Goal: Transaction & Acquisition: Subscribe to service/newsletter

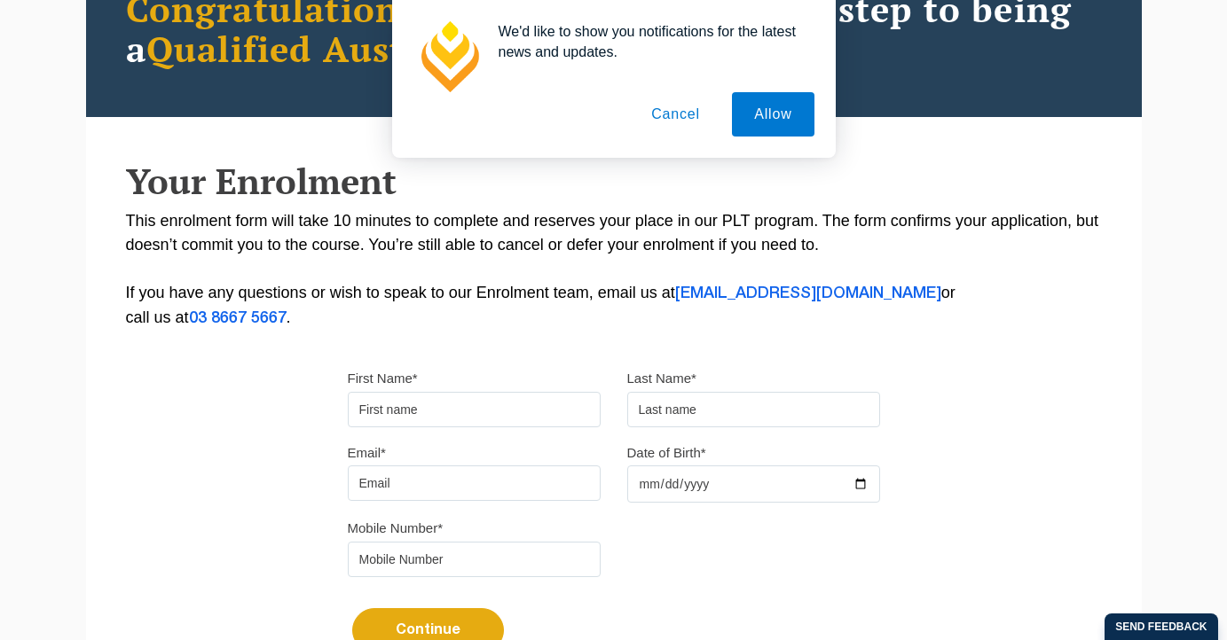
click at [678, 122] on button "Cancel" at bounding box center [675, 114] width 93 height 44
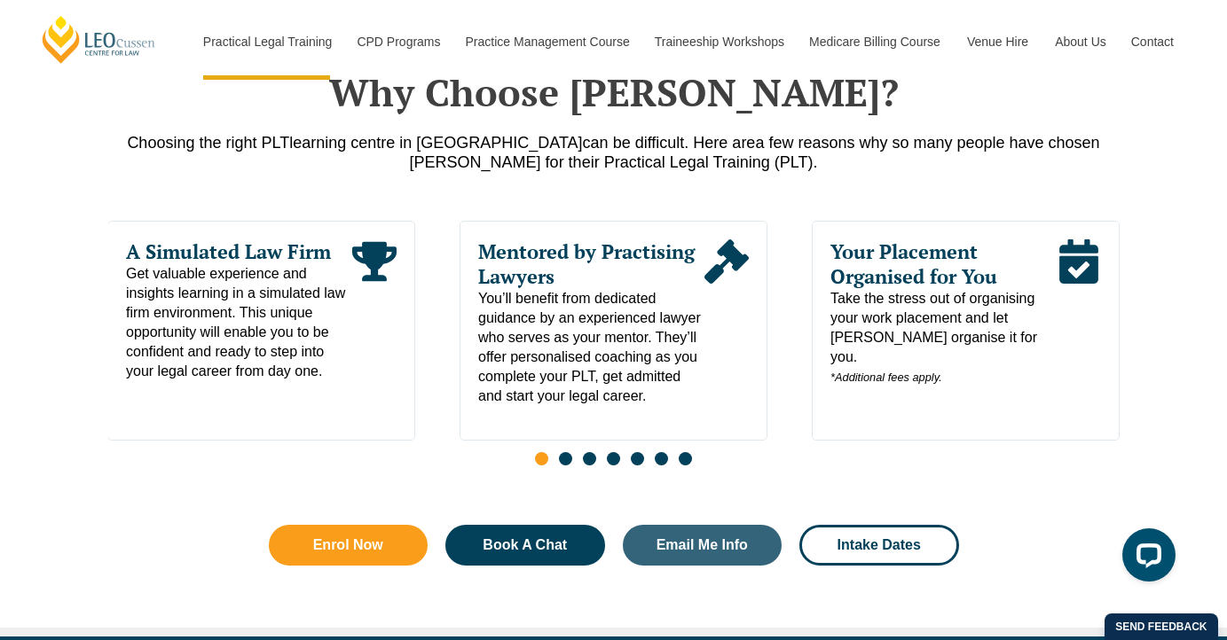
scroll to position [888, 0]
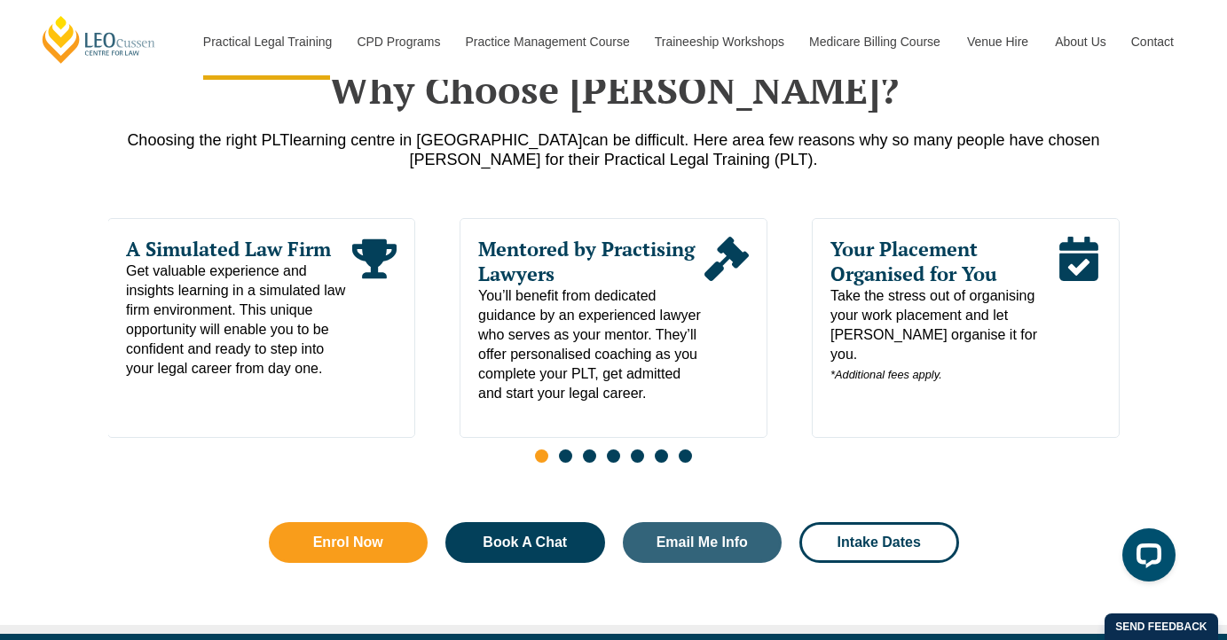
click at [566, 463] on span "Go to slide 2" at bounding box center [565, 456] width 13 height 13
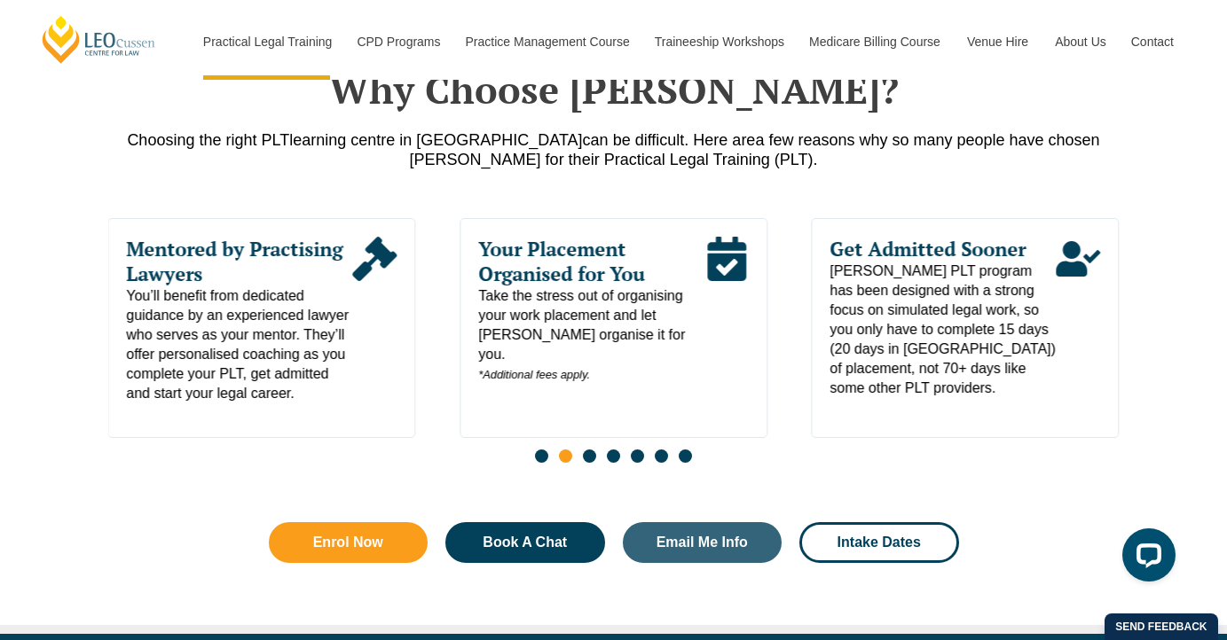
click at [632, 353] on span "Take the stress out of organising your work placement and let Leo Cussen organi…" at bounding box center [591, 336] width 226 height 98
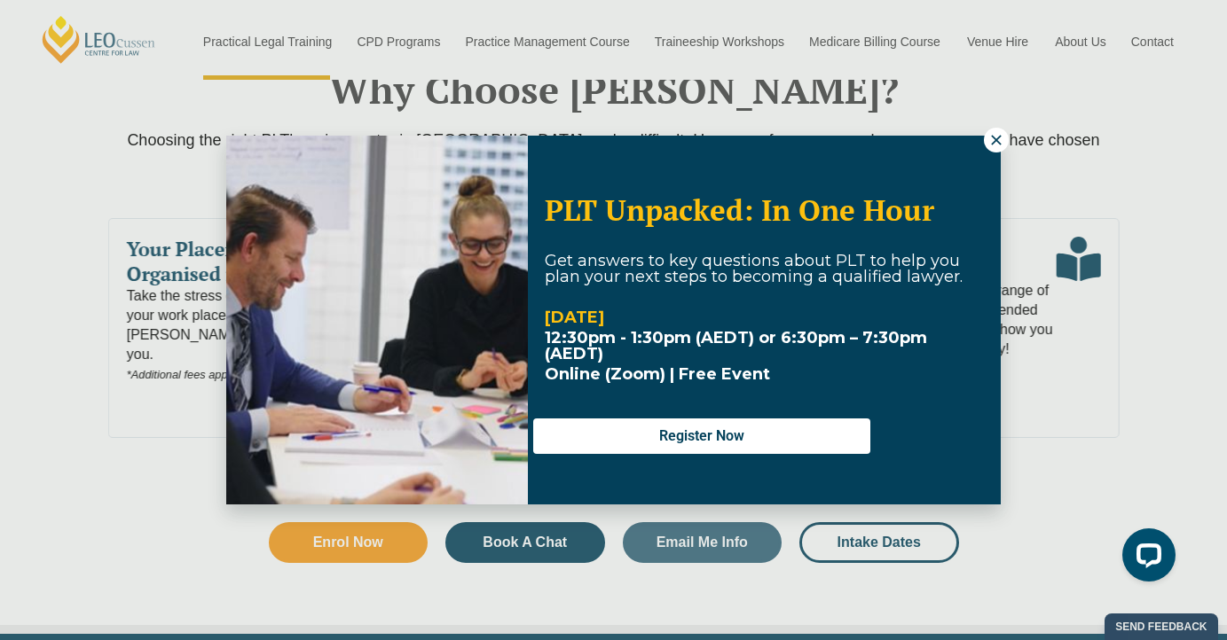
click at [991, 145] on icon at bounding box center [996, 140] width 16 height 16
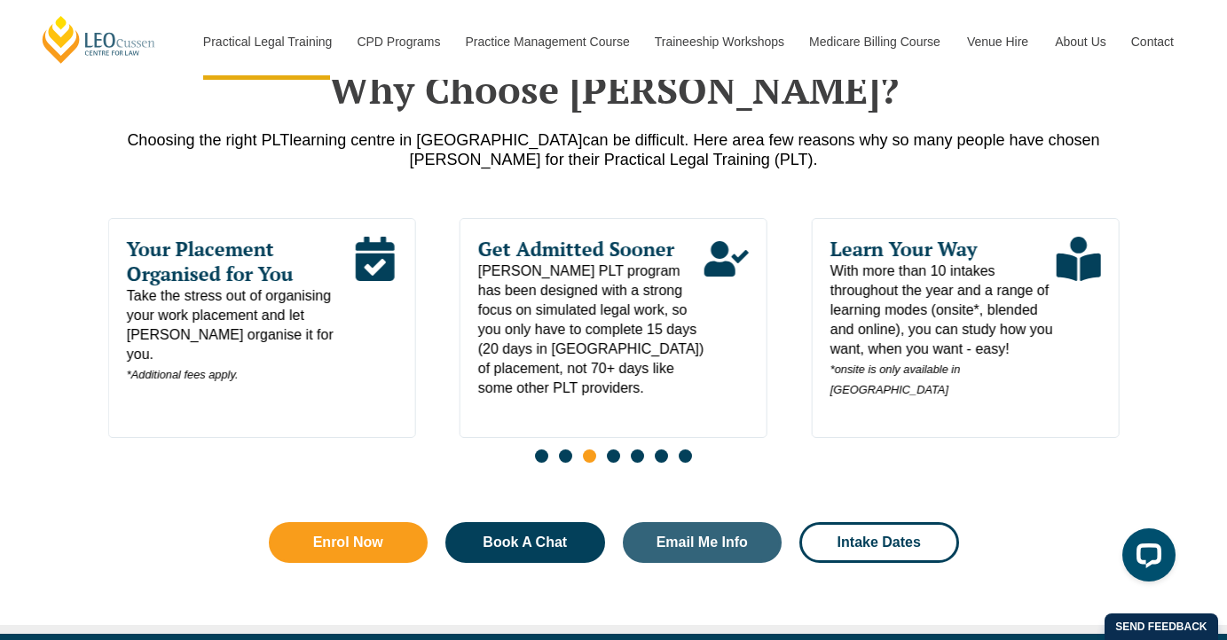
click at [361, 345] on div "Read More" at bounding box center [374, 311] width 44 height 148
click at [648, 357] on span "Leo Cussen's PLT program has been designed with a strong focus on simulated leg…" at bounding box center [591, 330] width 226 height 137
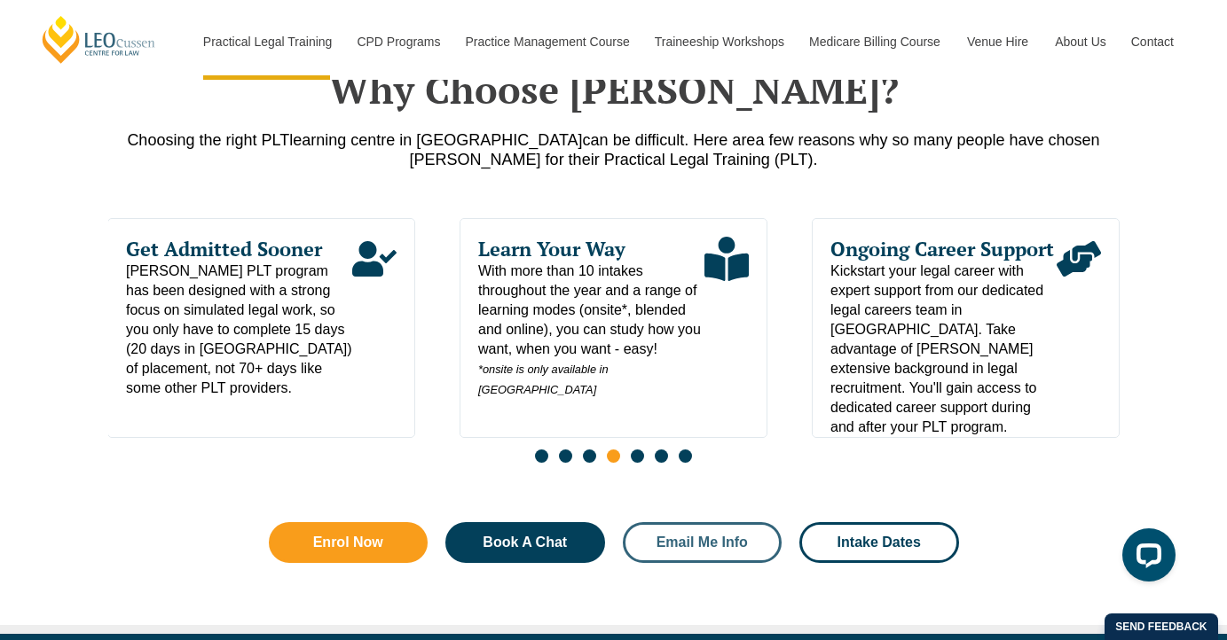
click at [666, 544] on span "Email Me Info" at bounding box center [701, 543] width 91 height 14
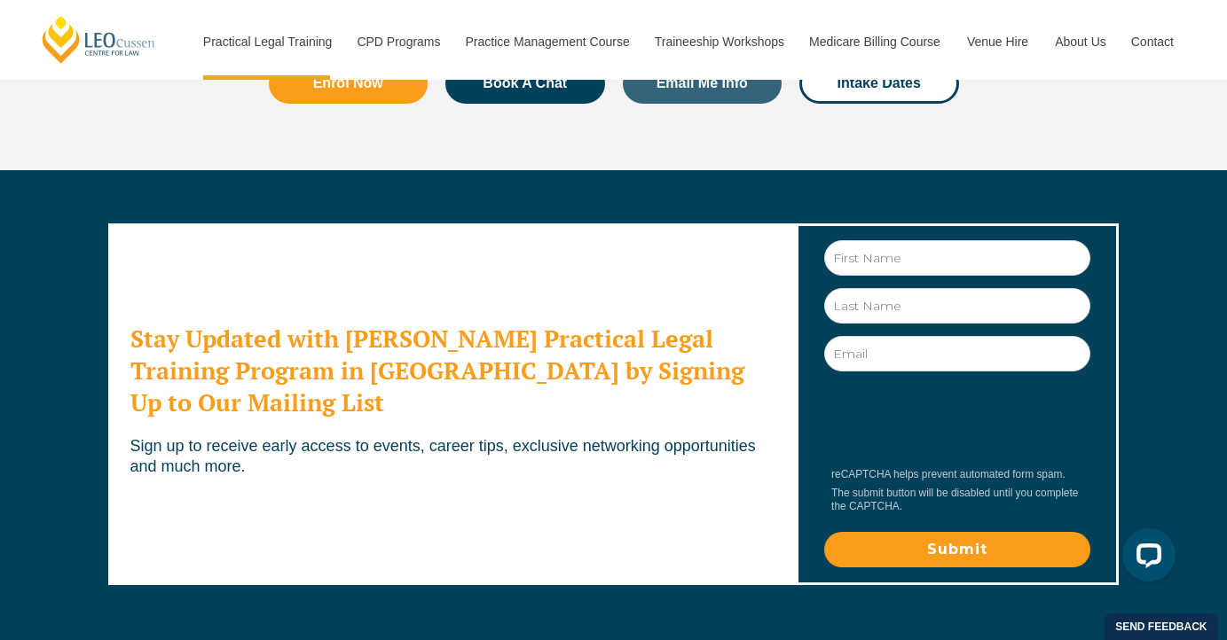
scroll to position [9667, 0]
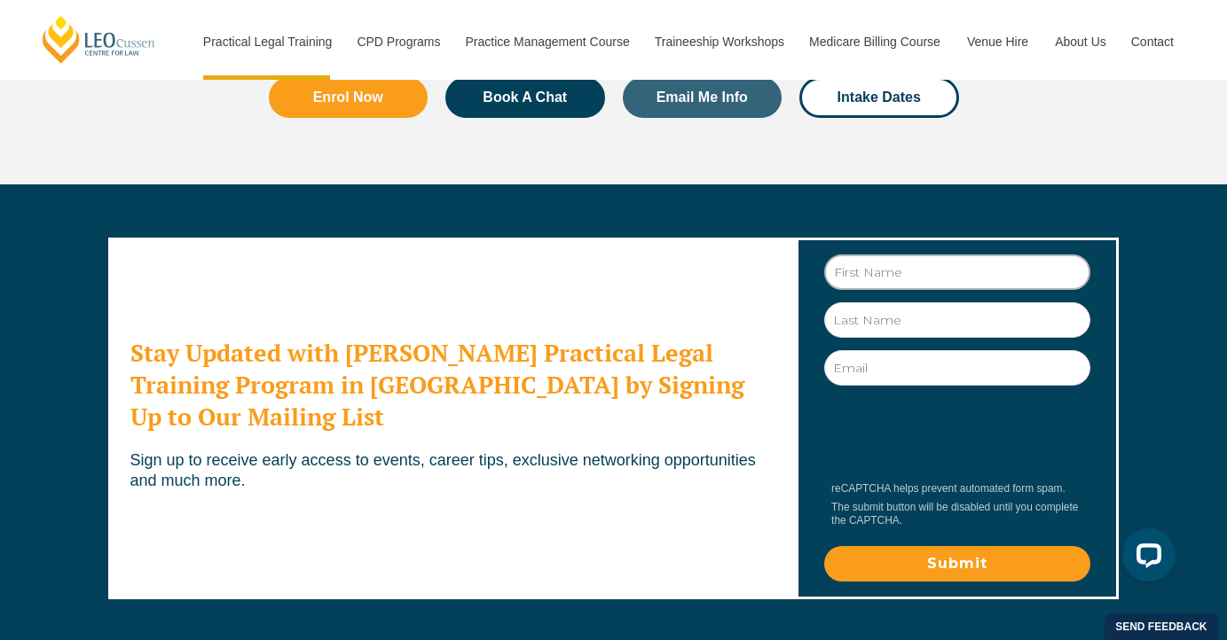
click at [903, 255] on input "First Name" at bounding box center [957, 272] width 266 height 35
type input "f"
type input "Faid"
click at [918, 302] on input "Last Name" at bounding box center [957, 319] width 266 height 35
type input "Yousef"
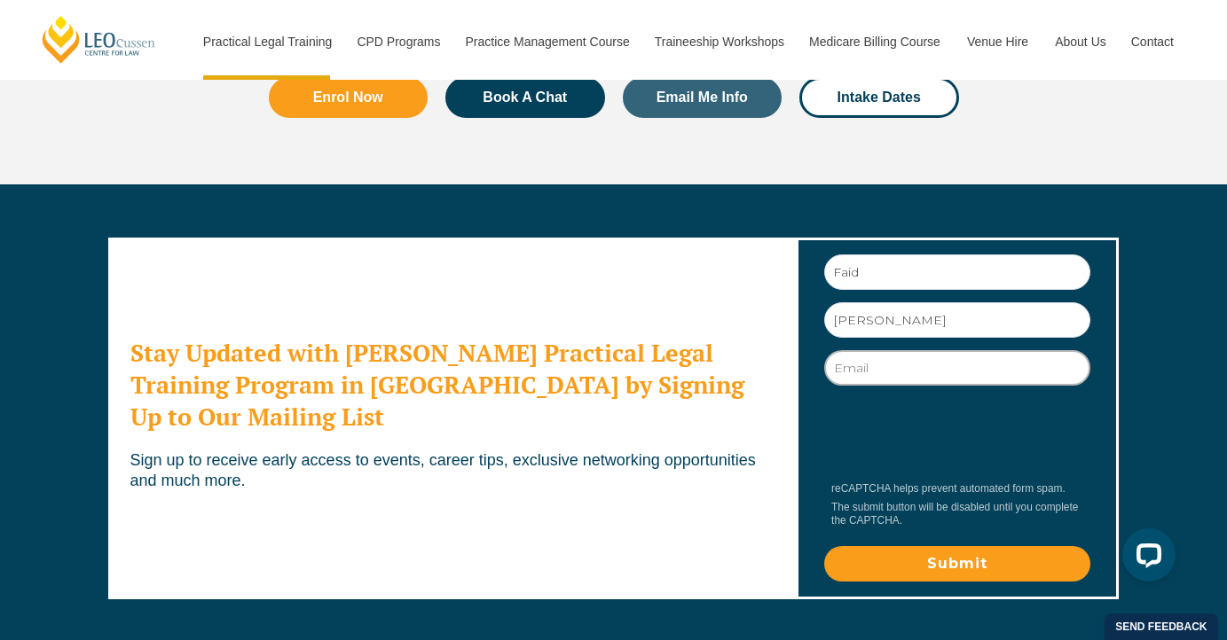
click at [900, 350] on input "Email" at bounding box center [957, 367] width 266 height 35
type input "faidyouseff@gmail.com"
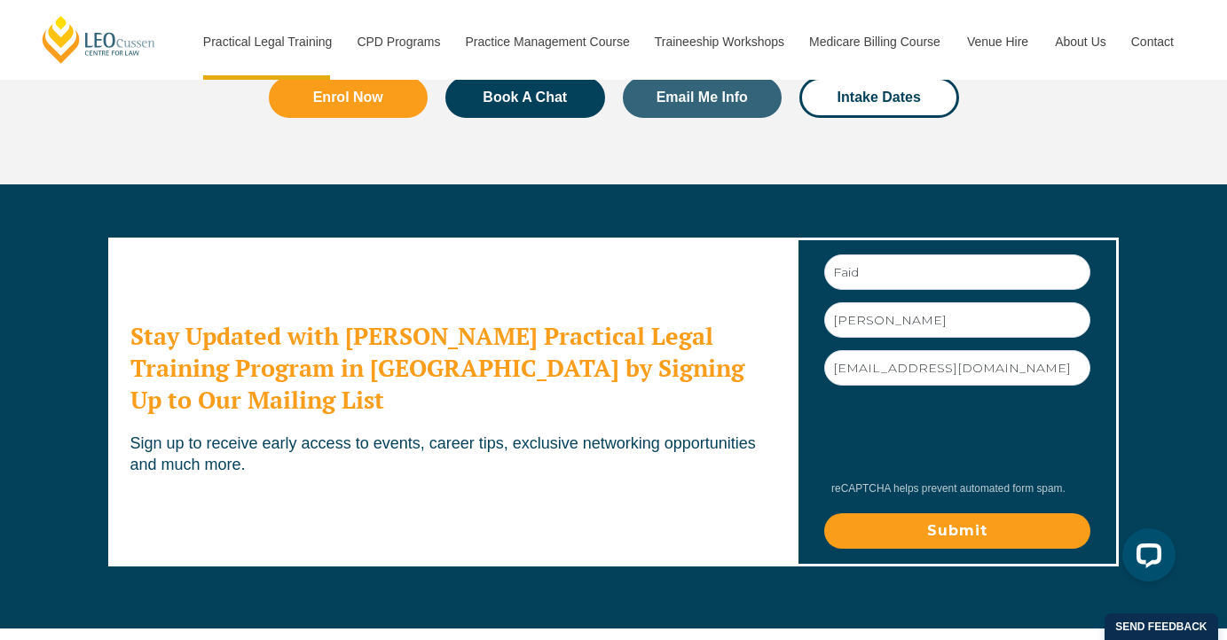
click at [886, 514] on input "Submit" at bounding box center [957, 531] width 266 height 35
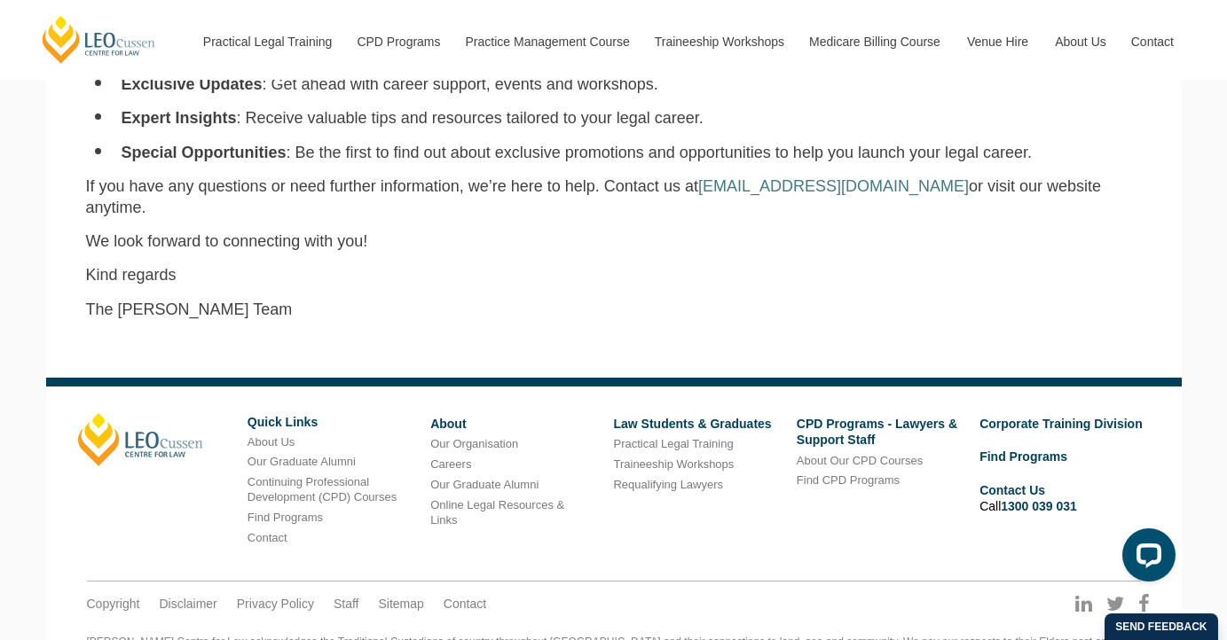
scroll to position [605, 0]
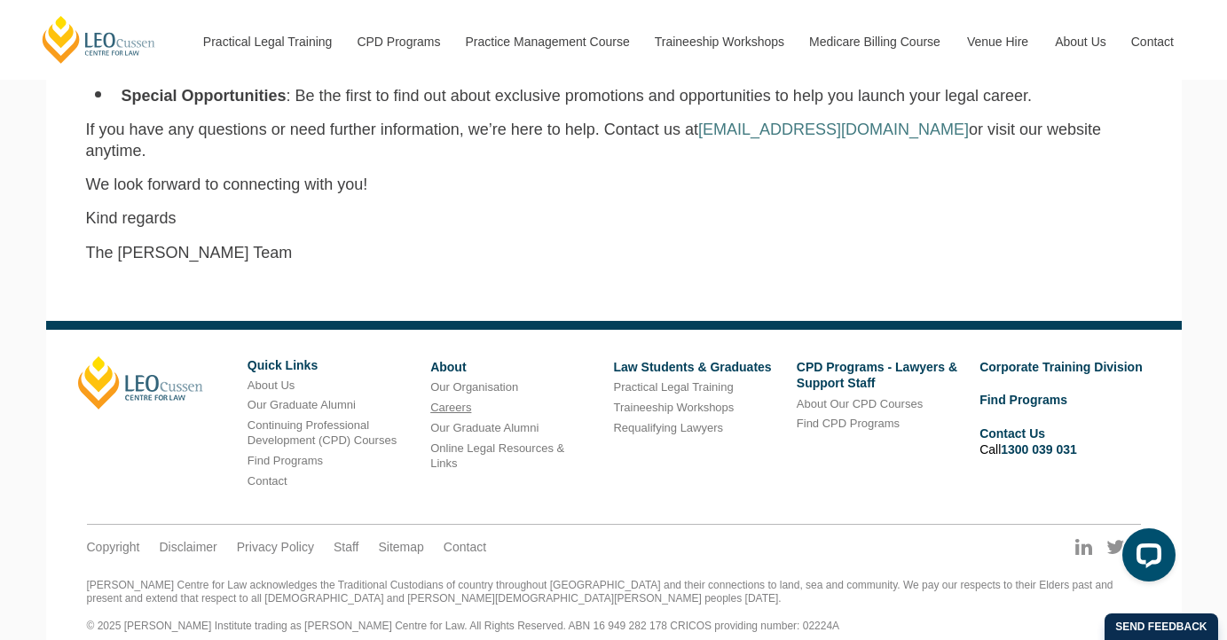
click at [451, 401] on link "Careers" at bounding box center [450, 407] width 41 height 13
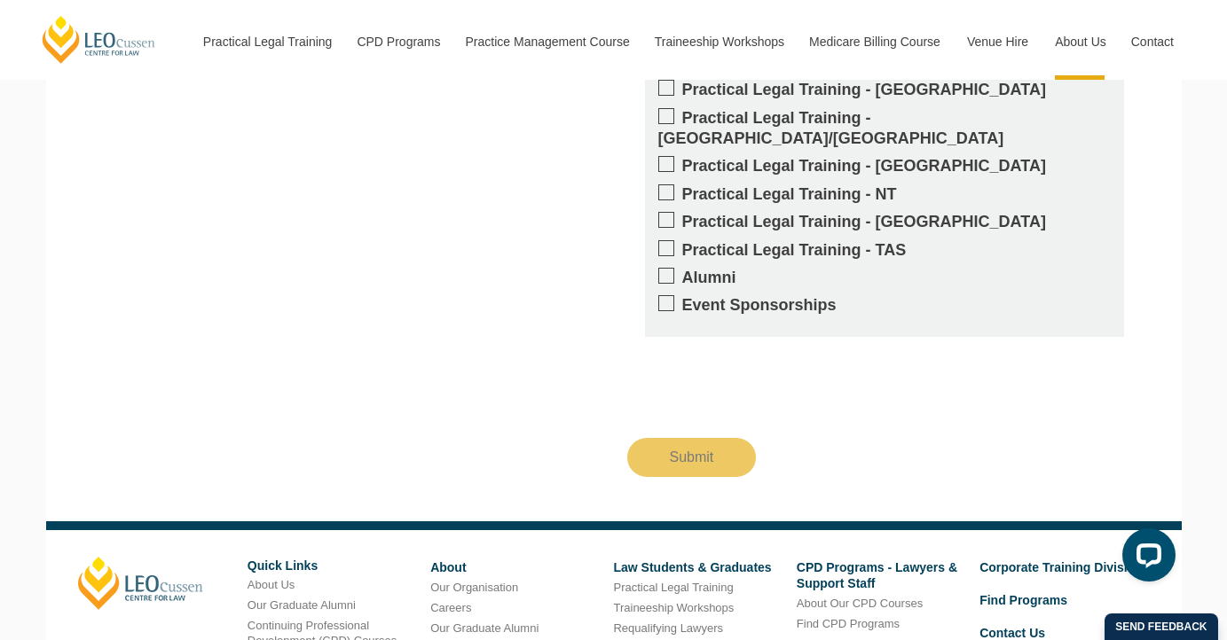
scroll to position [2821, 0]
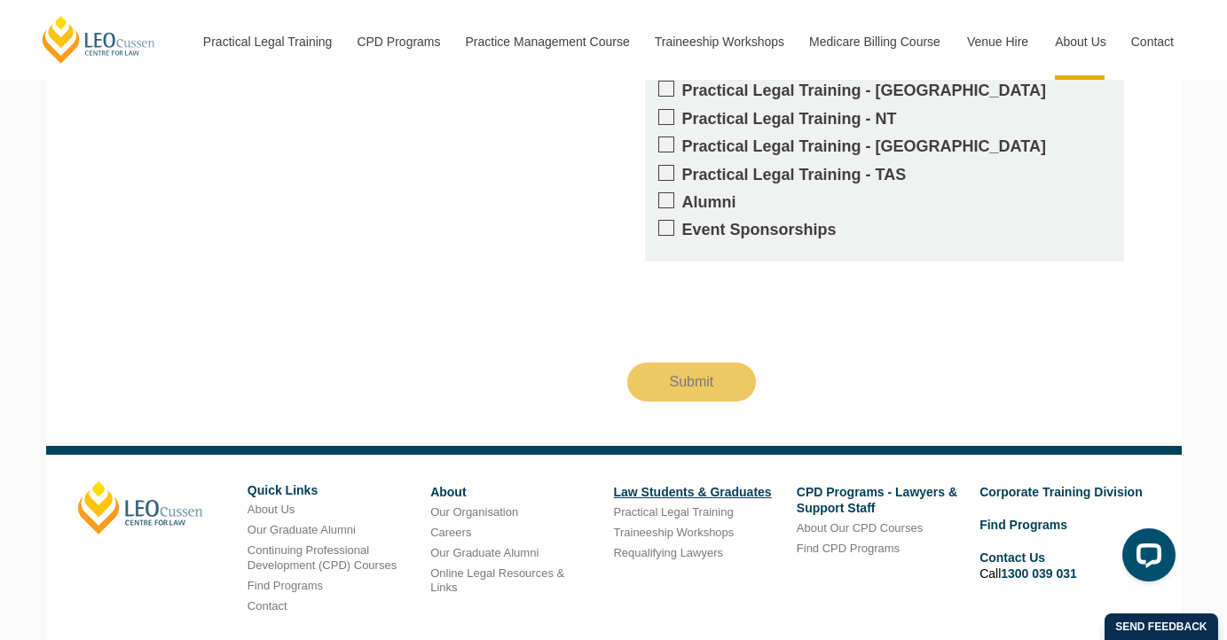
click at [663, 485] on link "Law Students & Graduates" at bounding box center [692, 492] width 158 height 14
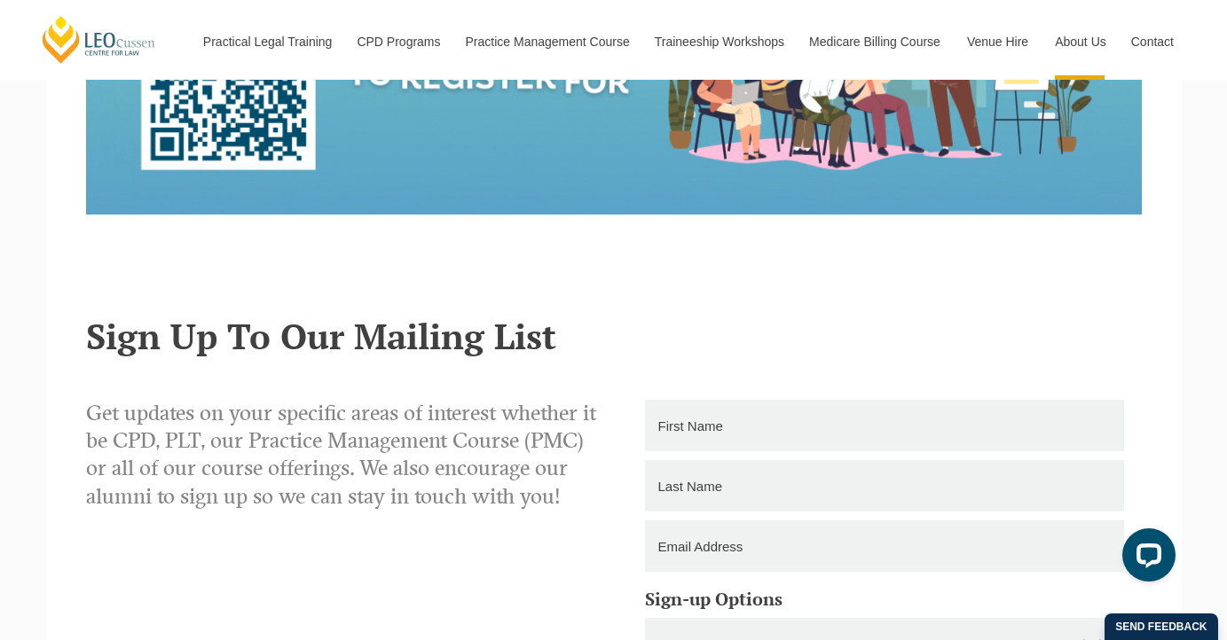
scroll to position [2821, 0]
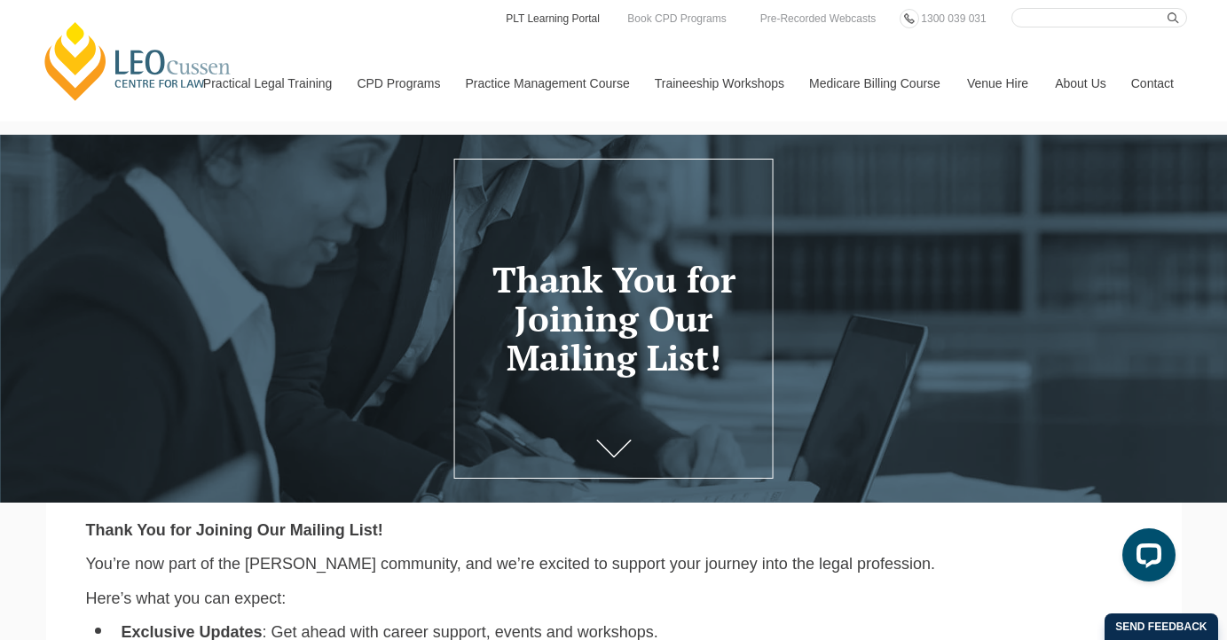
click at [538, 19] on link "PLT Learning Portal" at bounding box center [553, 19] width 98 height 20
